Goal: Book appointment/travel/reservation

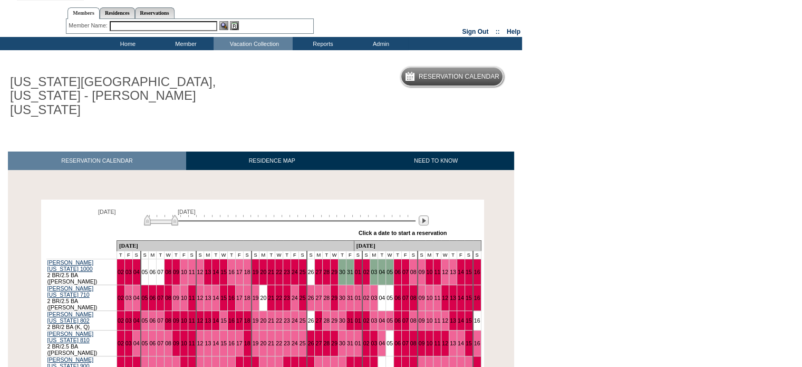
scroll to position [109, 0]
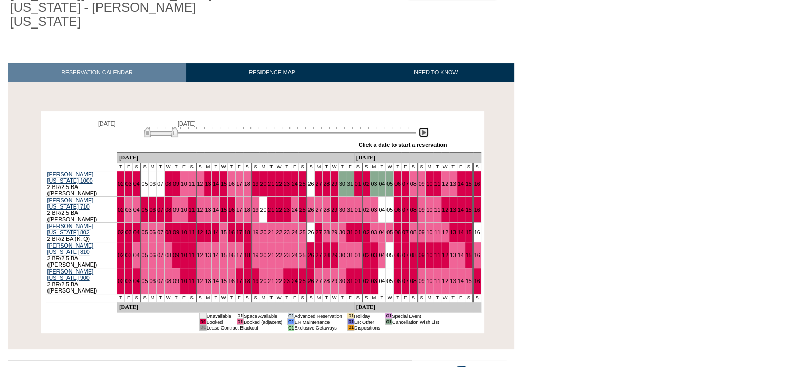
click at [422, 127] on img at bounding box center [424, 132] width 10 height 10
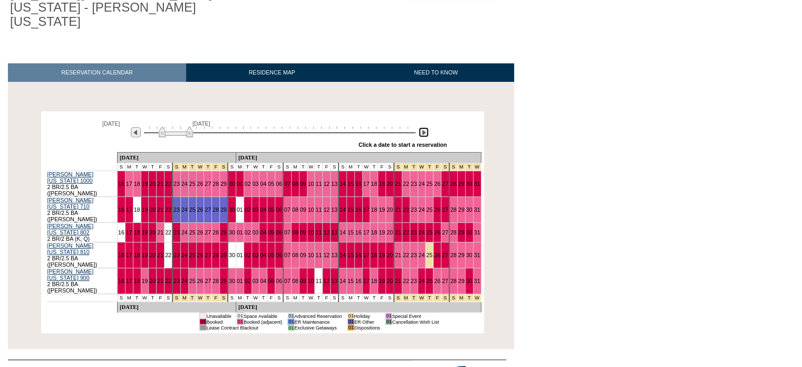
click at [422, 127] on img at bounding box center [424, 132] width 10 height 10
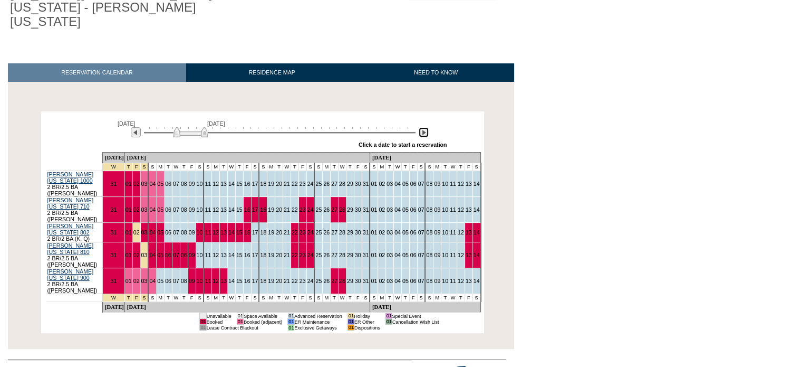
click at [422, 127] on img at bounding box center [424, 132] width 10 height 10
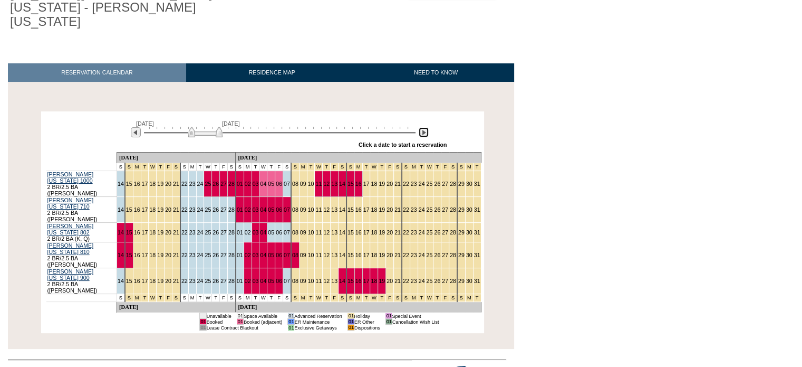
click at [422, 127] on img at bounding box center [424, 132] width 10 height 10
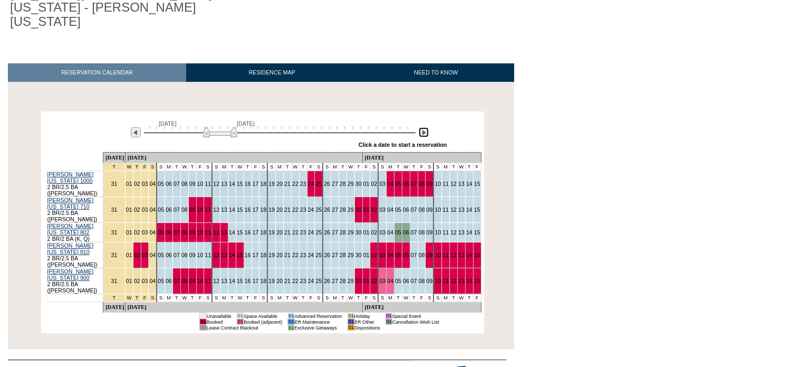
click at [422, 127] on img at bounding box center [424, 132] width 10 height 10
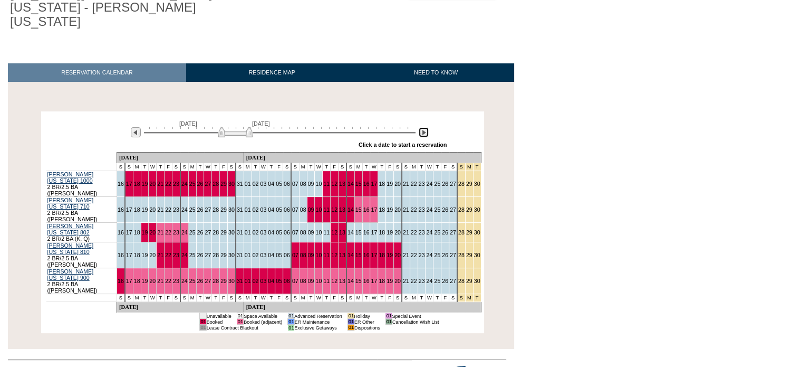
click at [422, 127] on img at bounding box center [424, 132] width 10 height 10
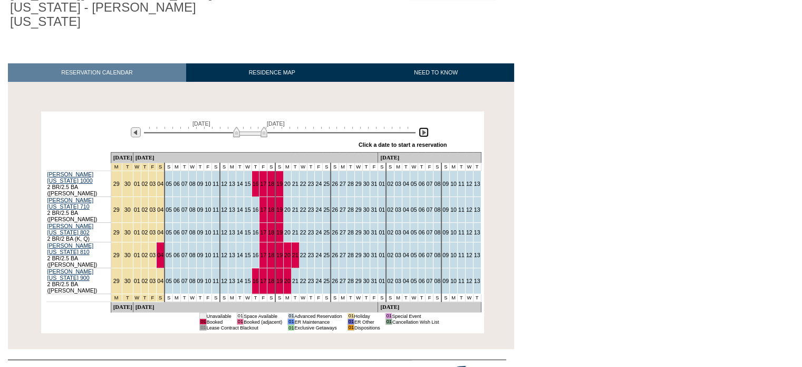
click at [422, 127] on img at bounding box center [424, 132] width 10 height 10
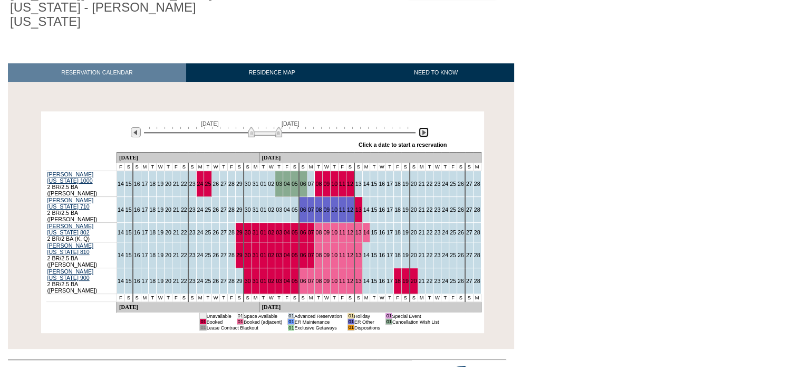
click at [422, 127] on img at bounding box center [424, 132] width 10 height 10
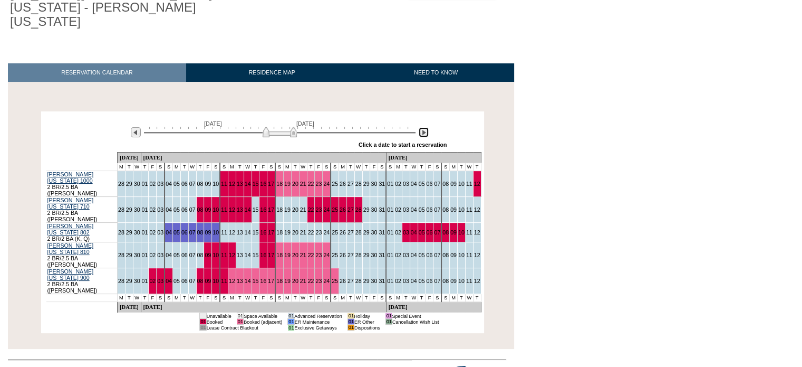
click at [422, 127] on img at bounding box center [424, 132] width 10 height 10
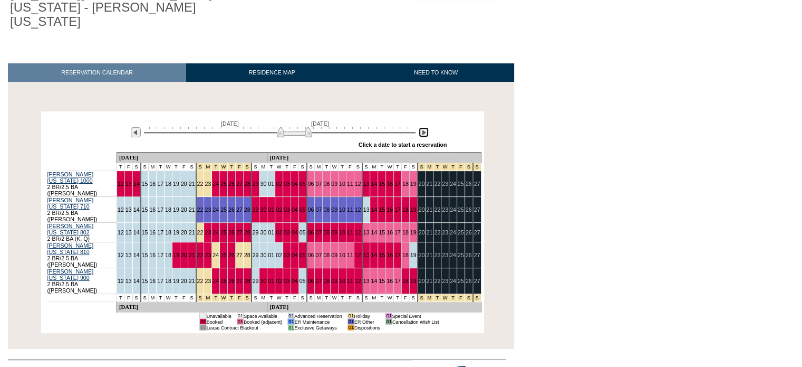
click at [422, 127] on img at bounding box center [424, 132] width 10 height 10
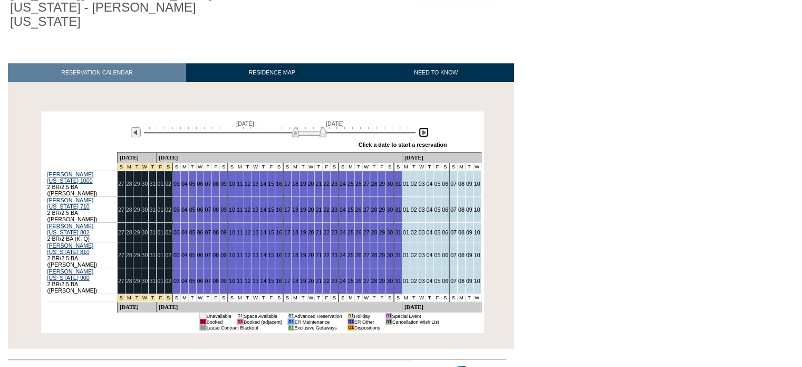
click at [422, 127] on img at bounding box center [424, 132] width 10 height 10
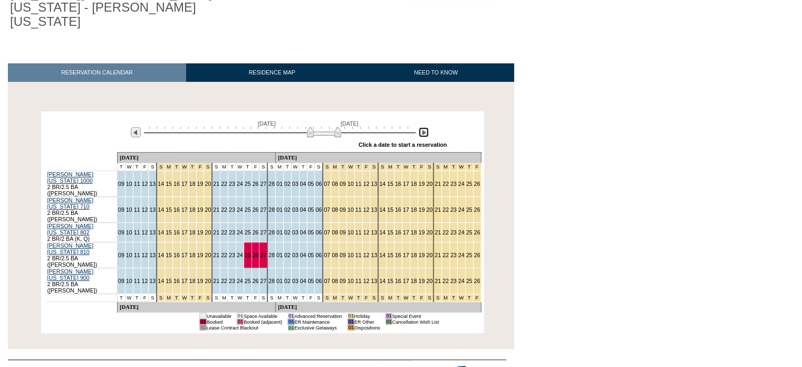
click at [422, 127] on img at bounding box center [424, 132] width 10 height 10
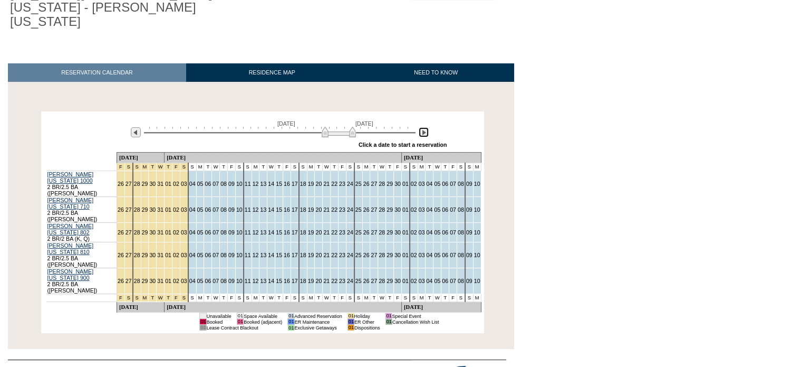
click at [422, 127] on img at bounding box center [424, 132] width 10 height 10
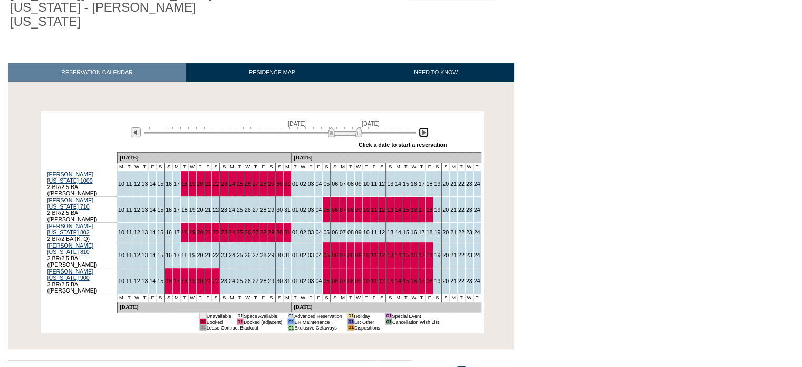
drag, startPoint x: 352, startPoint y: 119, endPoint x: 343, endPoint y: 119, distance: 8.5
click at [343, 127] on img at bounding box center [345, 132] width 34 height 11
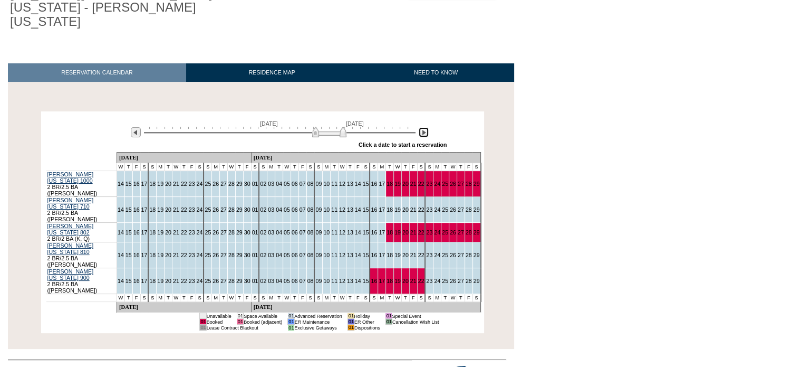
drag, startPoint x: 343, startPoint y: 119, endPoint x: 328, endPoint y: 119, distance: 15.8
click at [328, 127] on img at bounding box center [329, 132] width 34 height 11
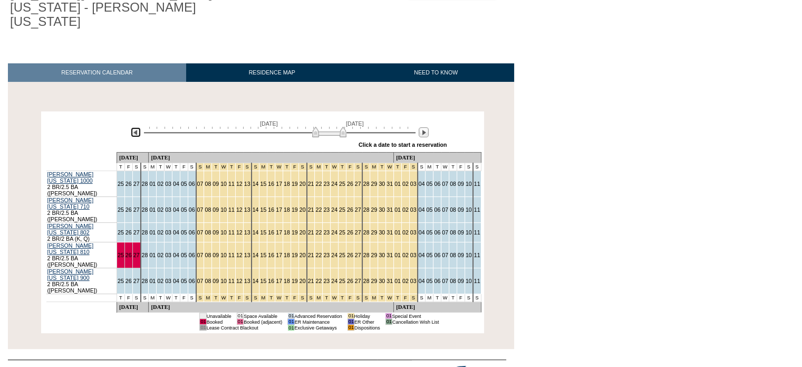
click at [134, 127] on img at bounding box center [136, 132] width 10 height 10
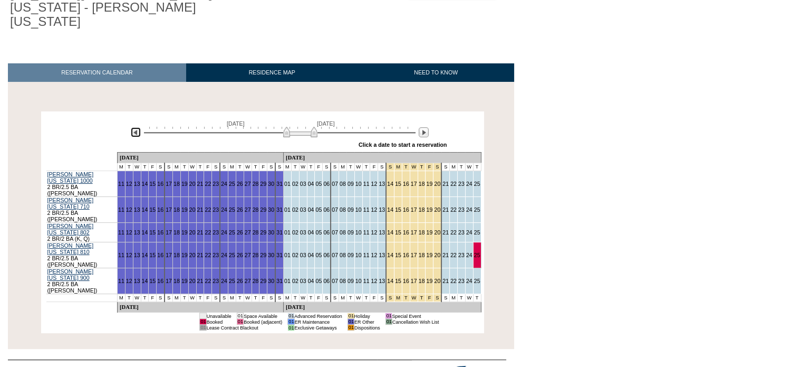
drag, startPoint x: 306, startPoint y: 117, endPoint x: 292, endPoint y: 119, distance: 14.3
click at [292, 127] on img at bounding box center [300, 132] width 34 height 11
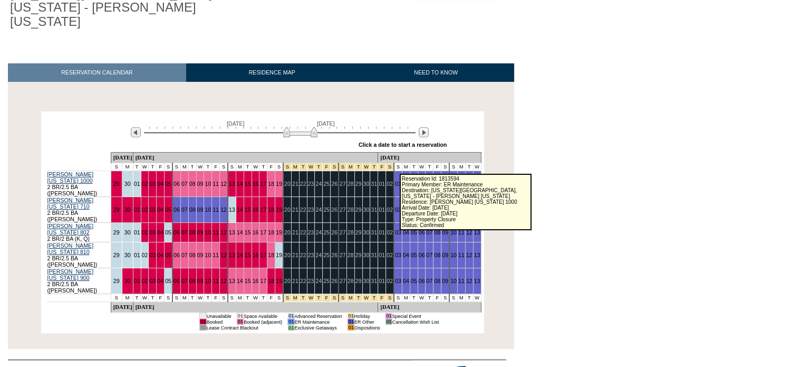
click at [411, 180] on link "05" at bounding box center [414, 183] width 6 height 6
